Goal: Task Accomplishment & Management: Use online tool/utility

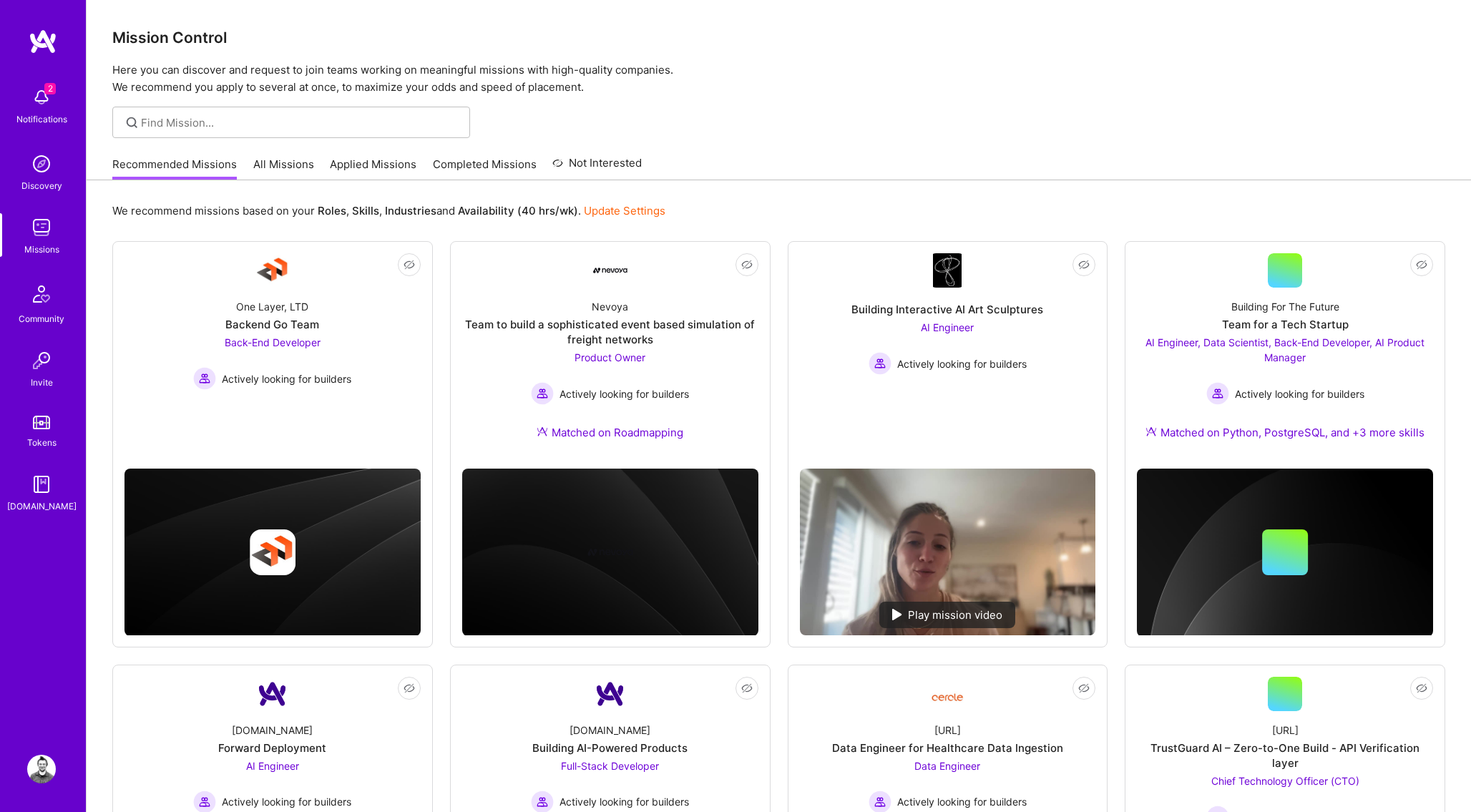
click at [274, 158] on link "All Missions" at bounding box center [284, 169] width 61 height 23
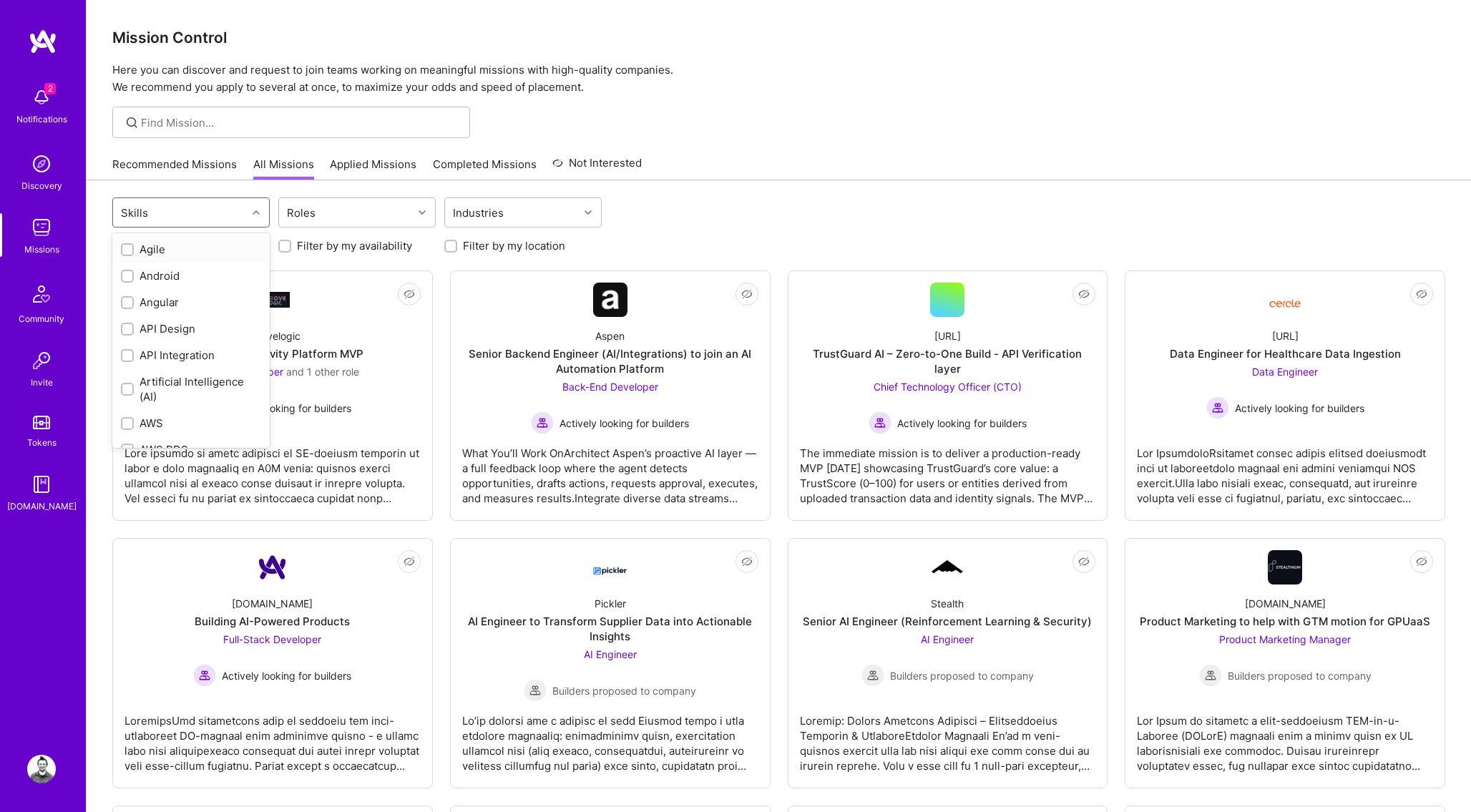
click at [243, 212] on div "Skills" at bounding box center [180, 212] width 134 height 28
type input "ruby"
click at [169, 249] on div "Ruby on Rails" at bounding box center [191, 249] width 140 height 15
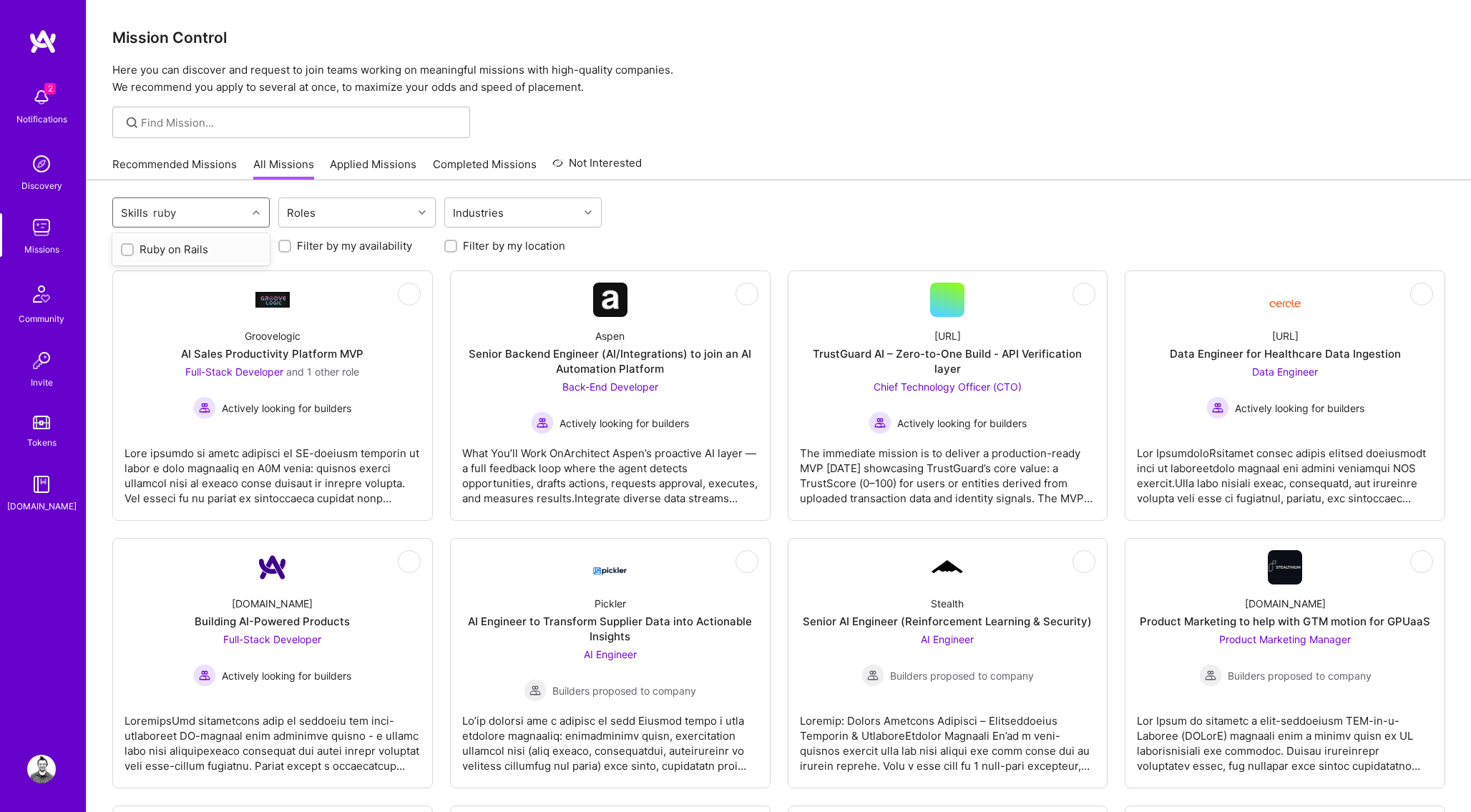
checkbox input "true"
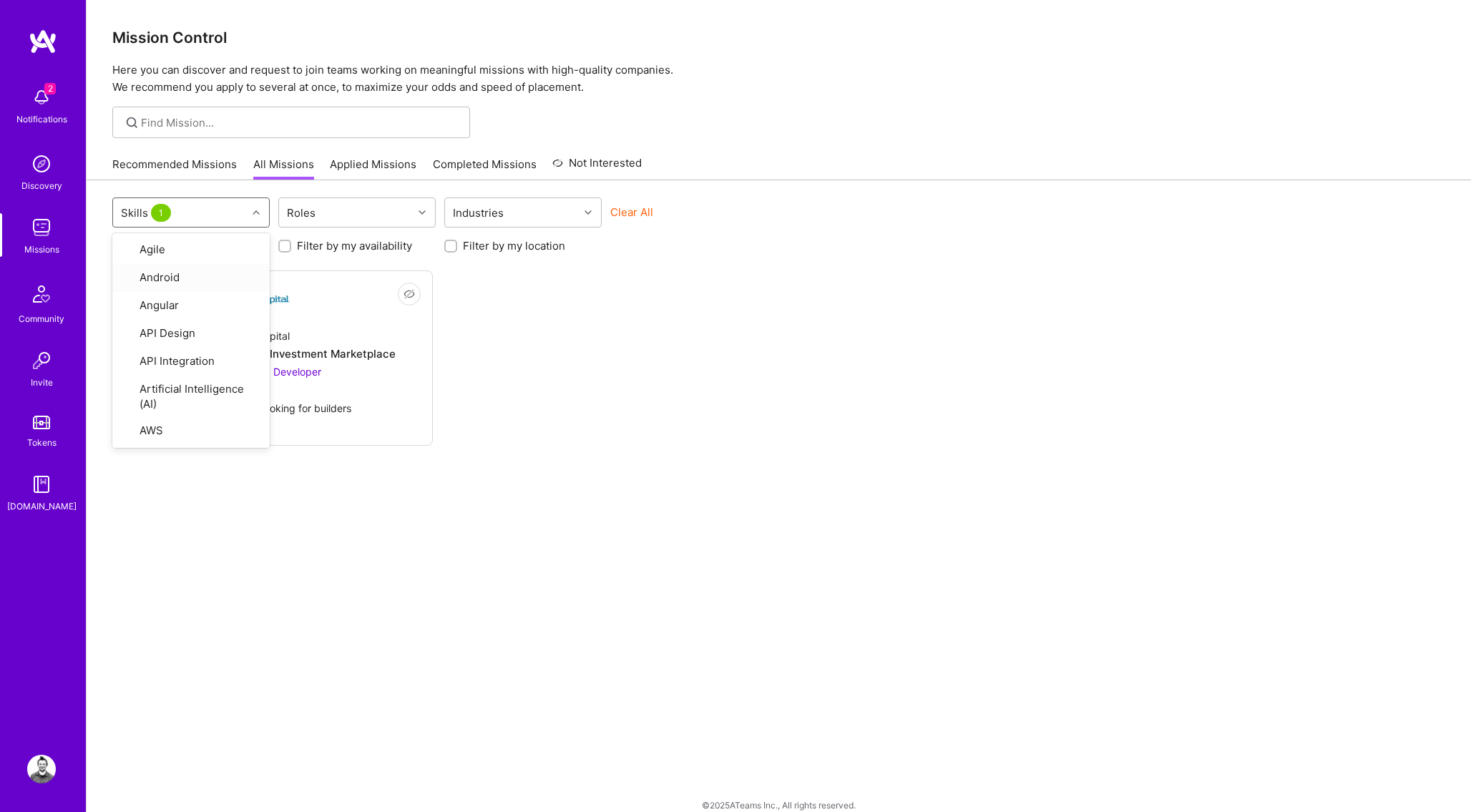
click at [725, 382] on div "Not Interested iCapital Building an Alternative Investment Marketplace Full-Sta…" at bounding box center [778, 358] width 1333 height 175
click at [193, 210] on div "Skills 1" at bounding box center [180, 212] width 134 height 28
click at [140, 313] on div "Ruby on Rails" at bounding box center [191, 313] width 140 height 15
checkbox input "false"
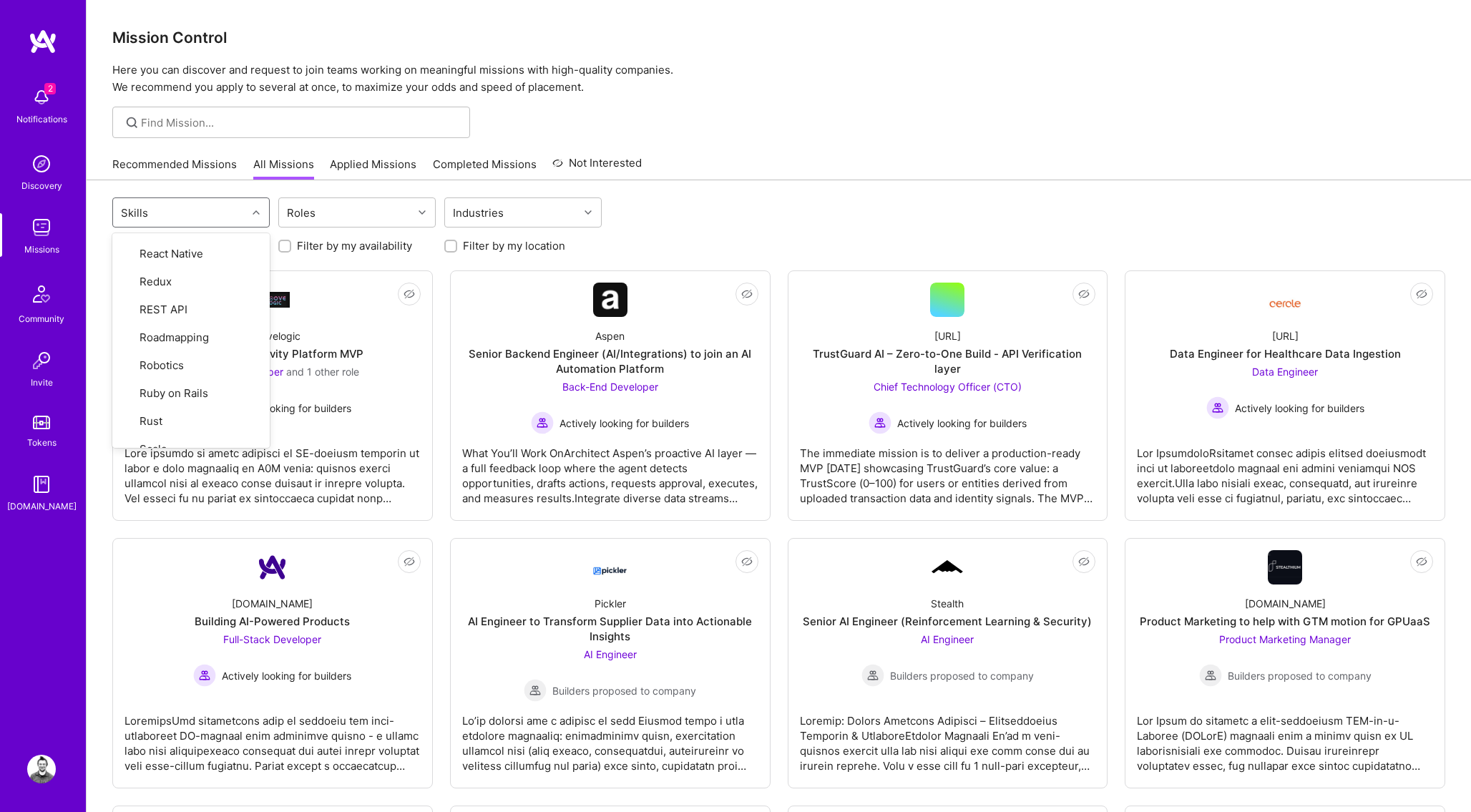
click at [846, 225] on div "option Ruby on Rails, deselected. option Agile focused, 1 of 72. 72 results ava…" at bounding box center [778, 214] width 1333 height 33
click at [164, 157] on link "Recommended Missions" at bounding box center [174, 169] width 124 height 23
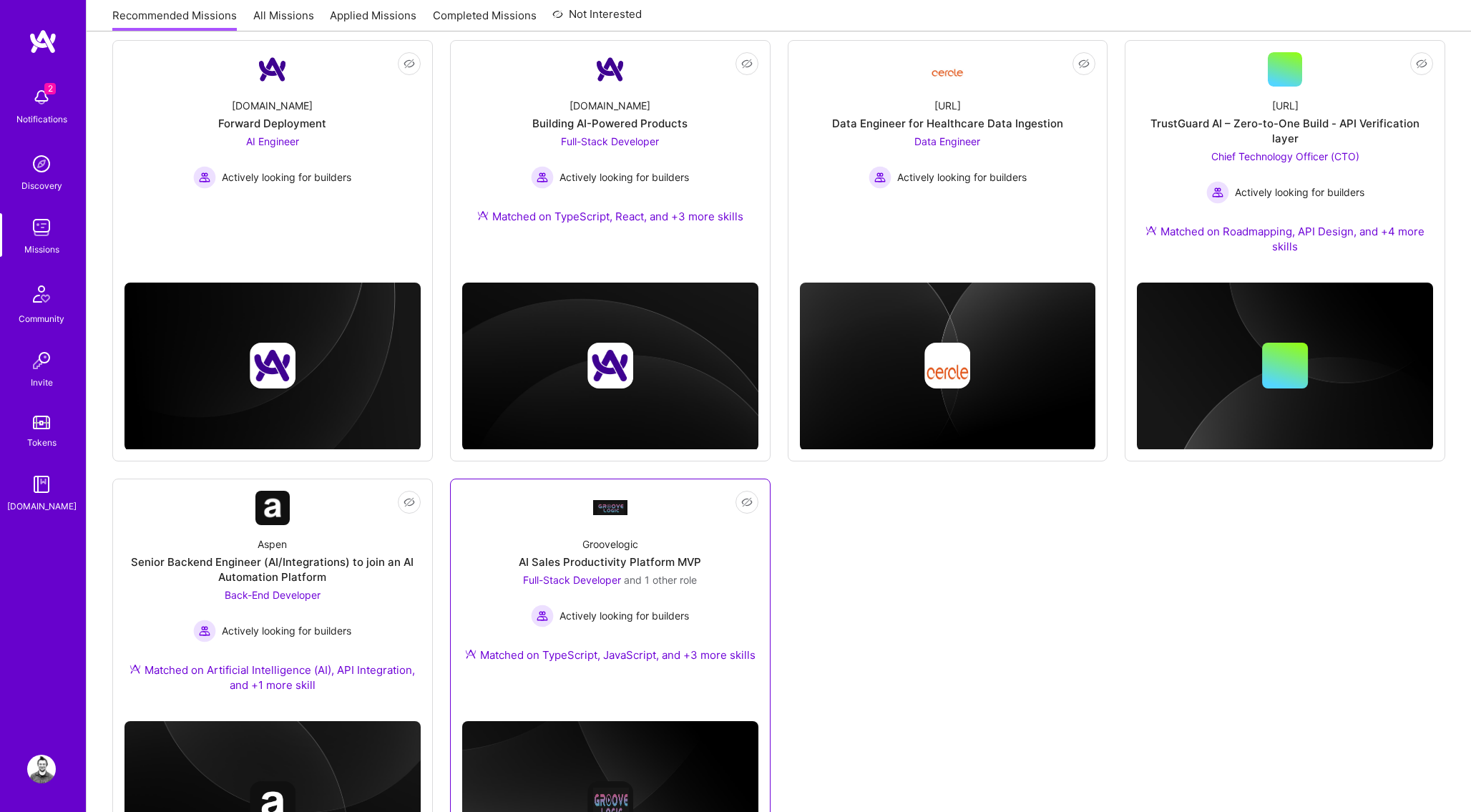
scroll to position [731, 0]
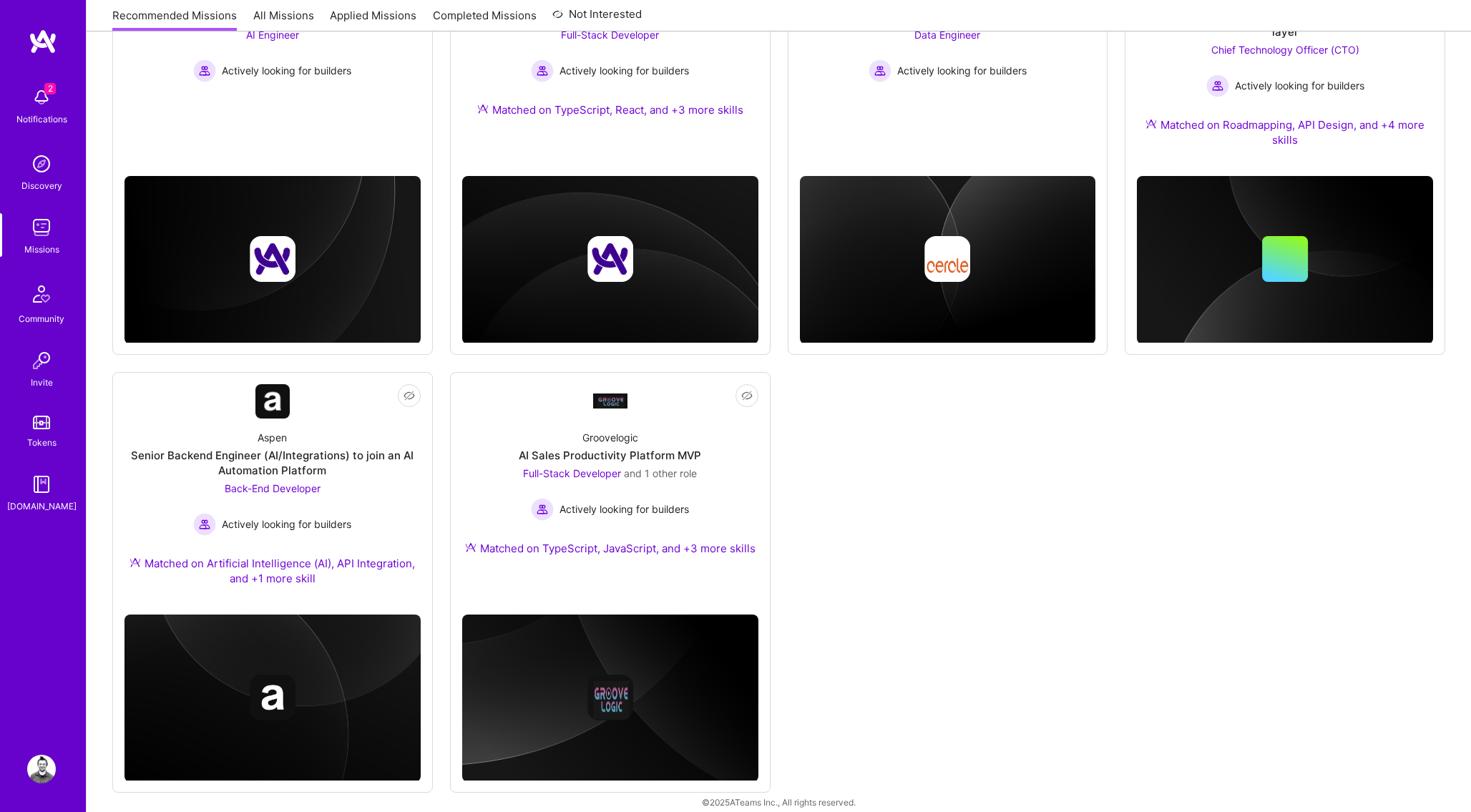
click at [33, 91] on img at bounding box center [41, 97] width 28 height 28
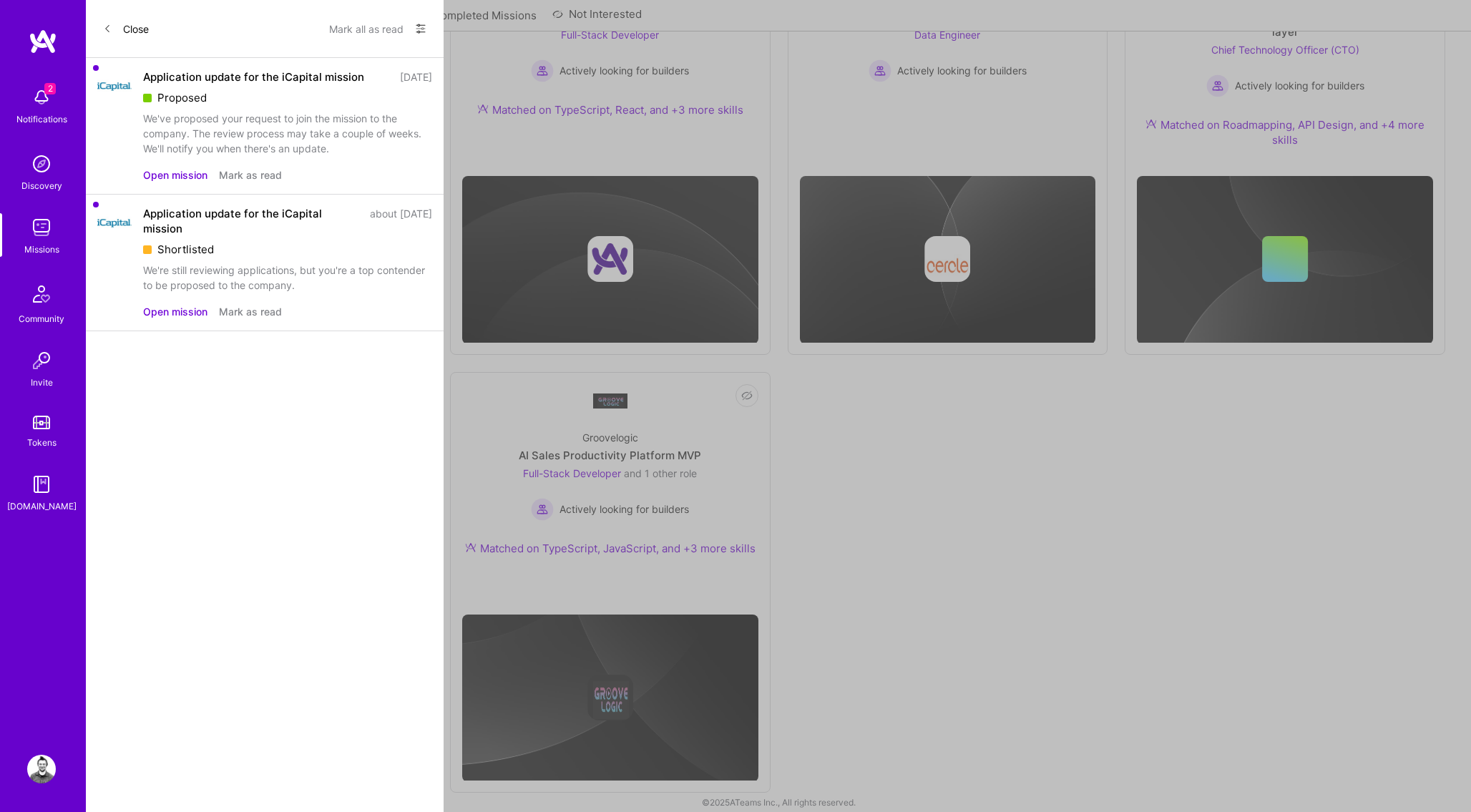
click at [249, 308] on button "Mark as read" at bounding box center [250, 311] width 63 height 15
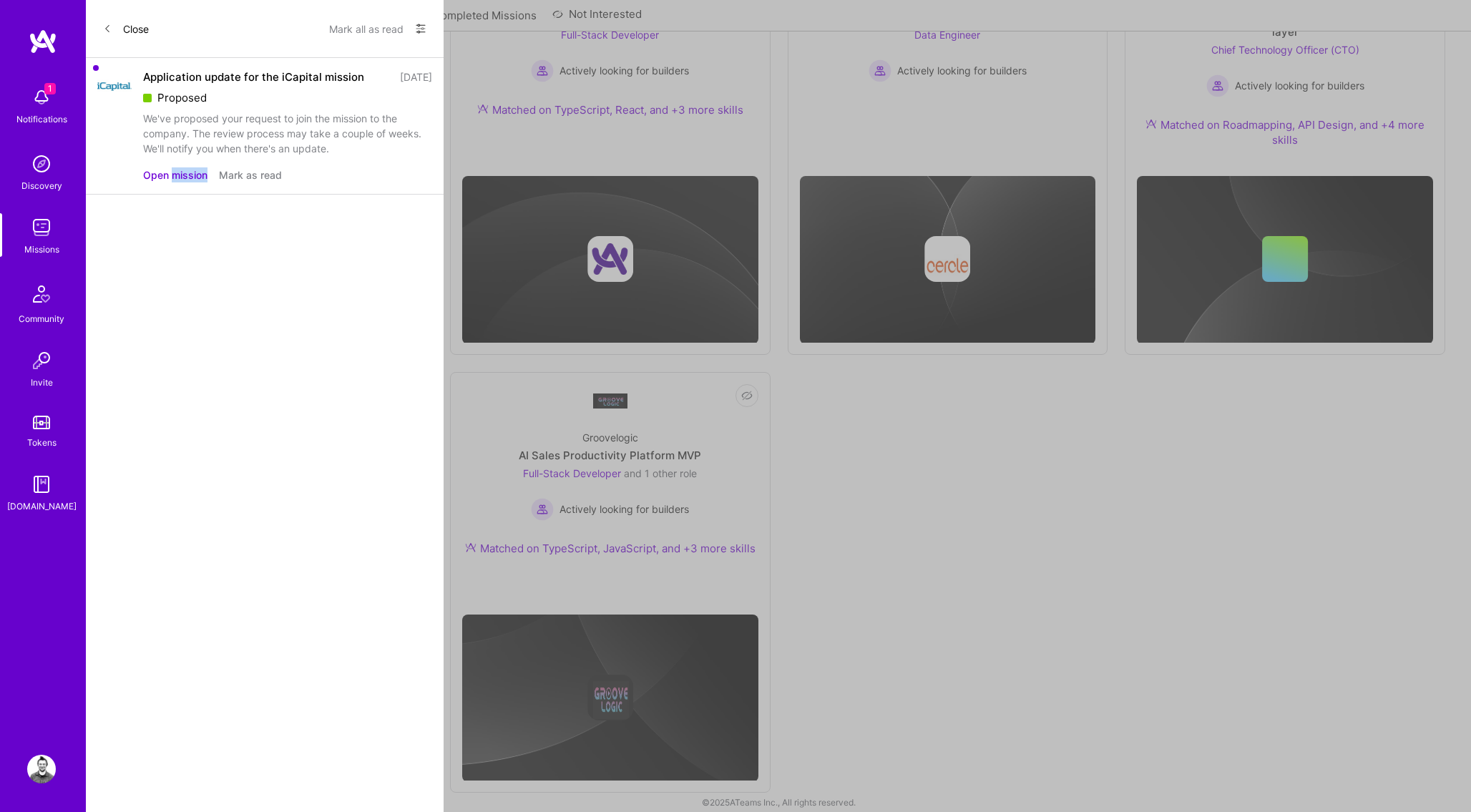
click at [260, 170] on button "Mark as read" at bounding box center [250, 174] width 63 height 15
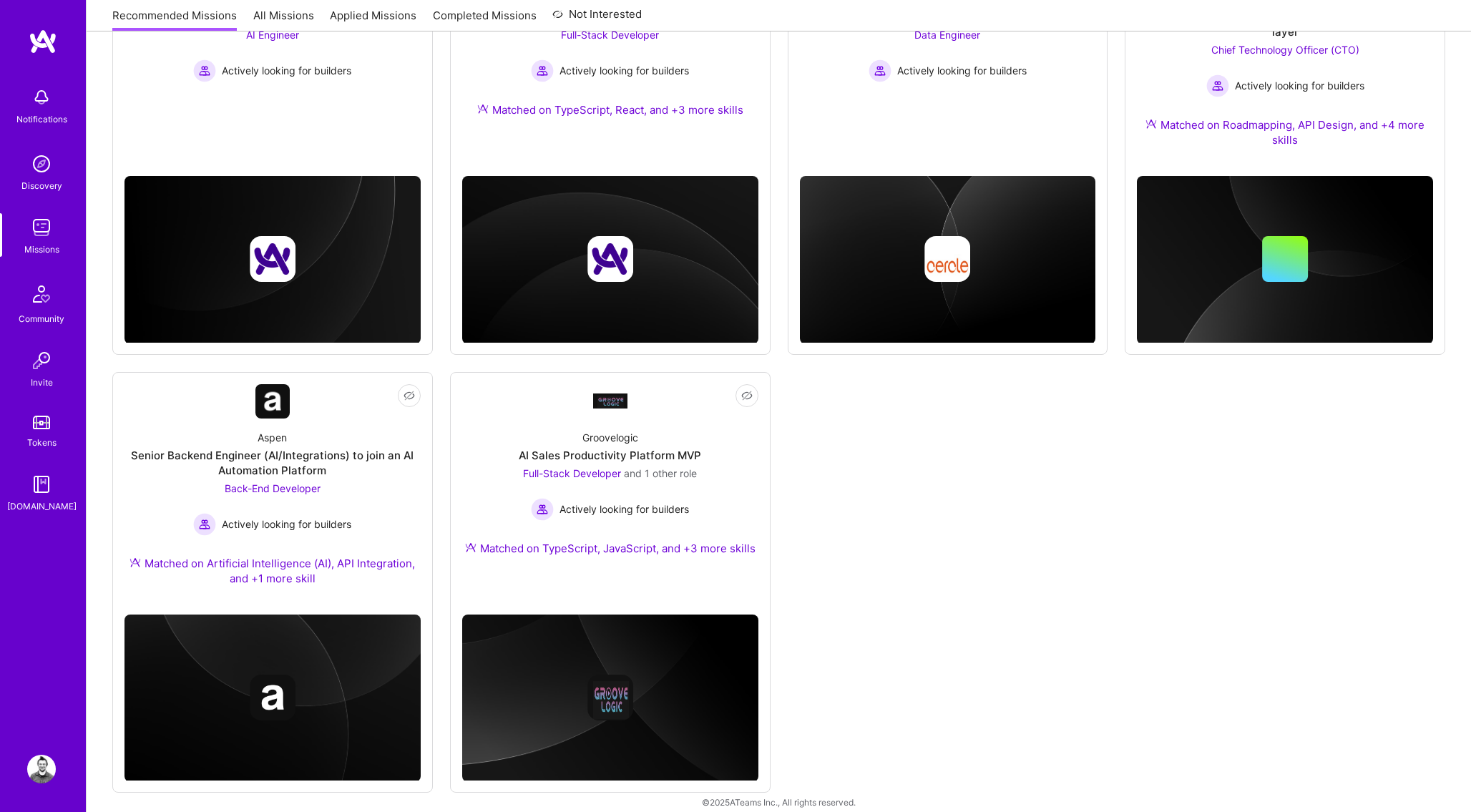
click at [52, 50] on img at bounding box center [42, 41] width 28 height 25
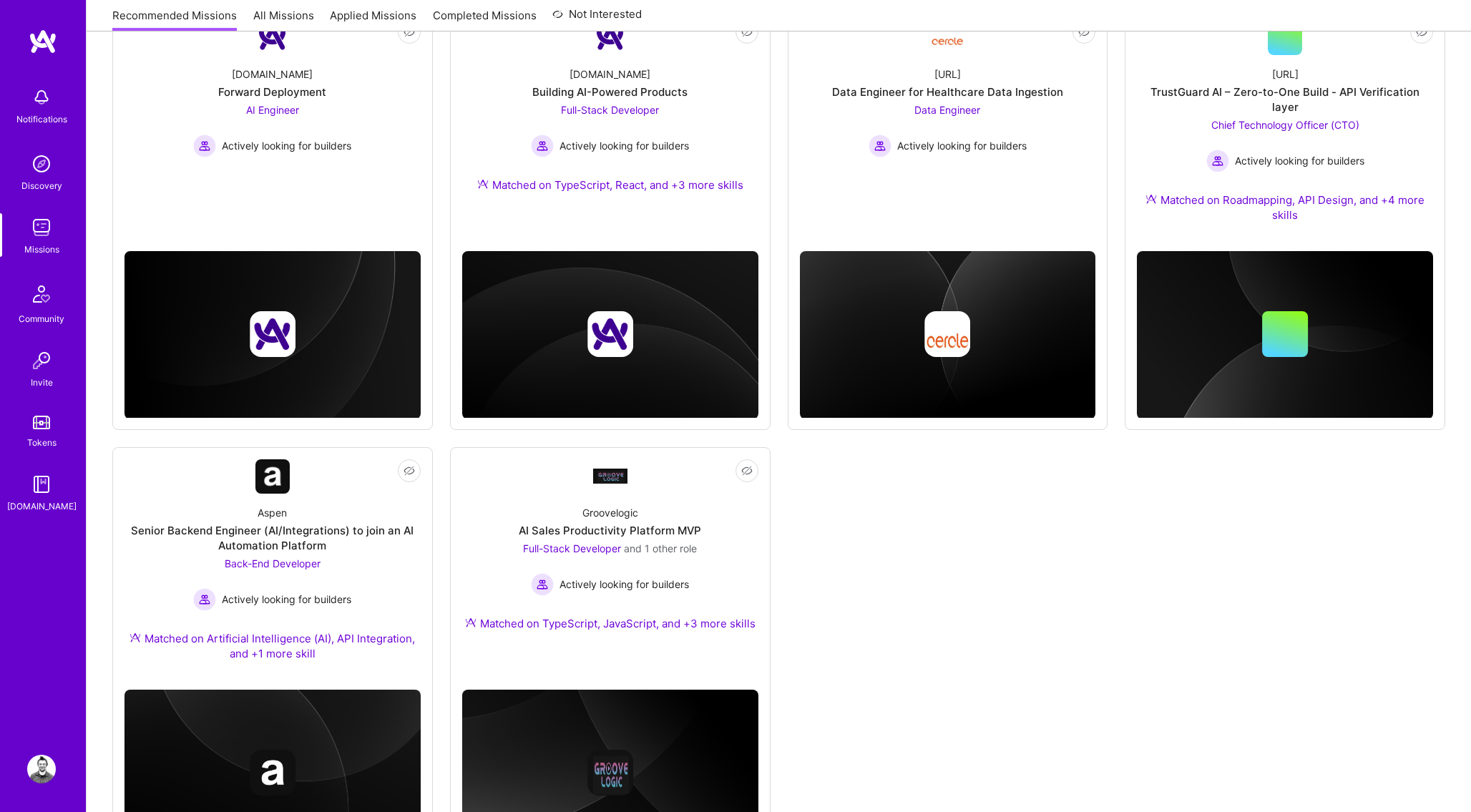
scroll to position [731, 0]
